Goal: Task Accomplishment & Management: Use online tool/utility

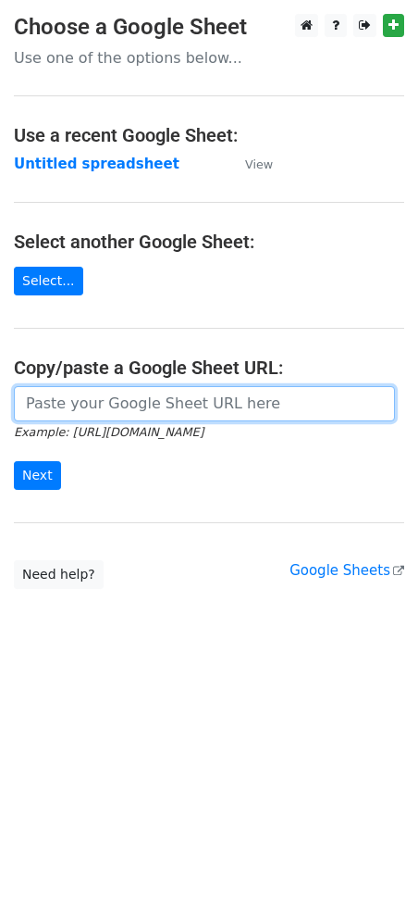
click at [97, 400] on input "url" at bounding box center [204, 403] width 381 height 35
paste input "[URL][DOMAIN_NAME]"
type input "[URL][DOMAIN_NAME]"
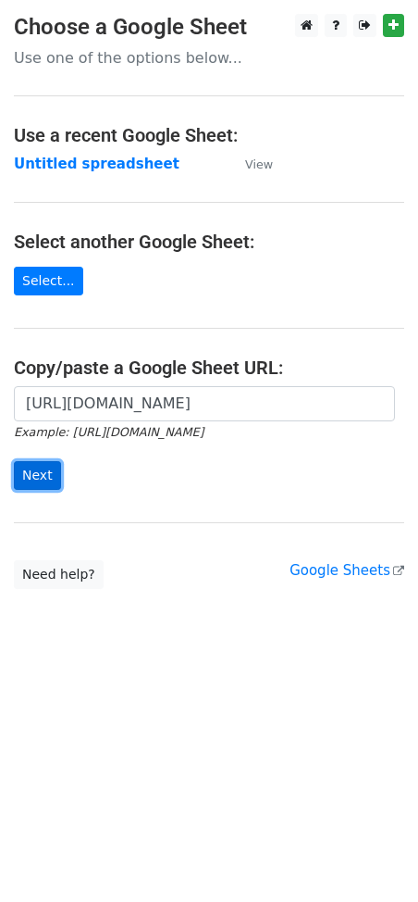
click at [28, 481] on input "Next" at bounding box center [37, 475] width 47 height 29
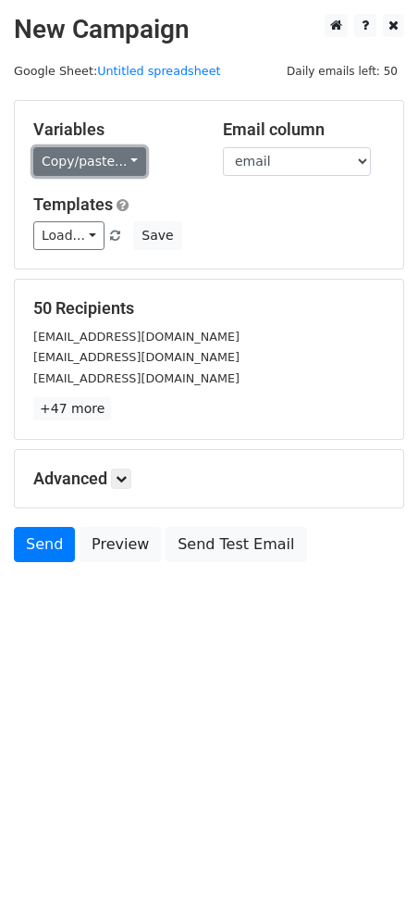
click at [122, 157] on link "Copy/paste..." at bounding box center [89, 161] width 113 height 29
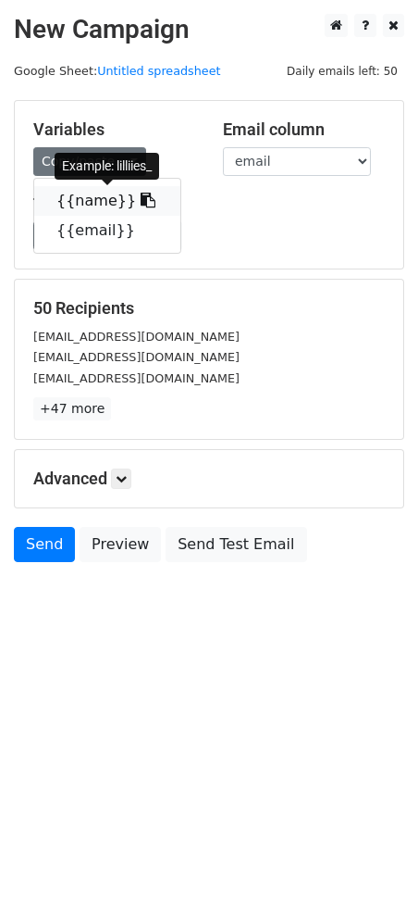
click at [141, 203] on icon at bounding box center [148, 200] width 15 height 15
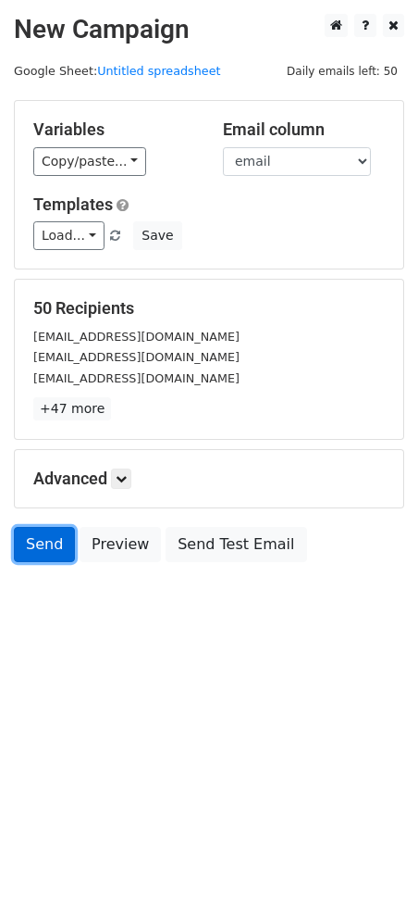
click at [58, 551] on link "Send" at bounding box center [44, 544] width 61 height 35
